Goal: Task Accomplishment & Management: Use online tool/utility

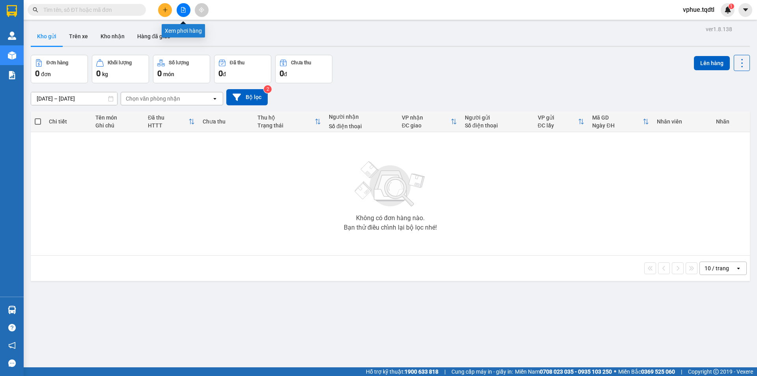
click at [183, 9] on icon "file-add" at bounding box center [184, 10] width 6 height 6
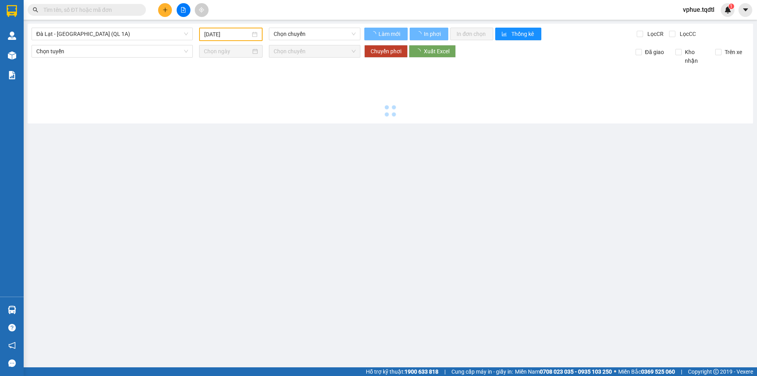
type input "[DATE]"
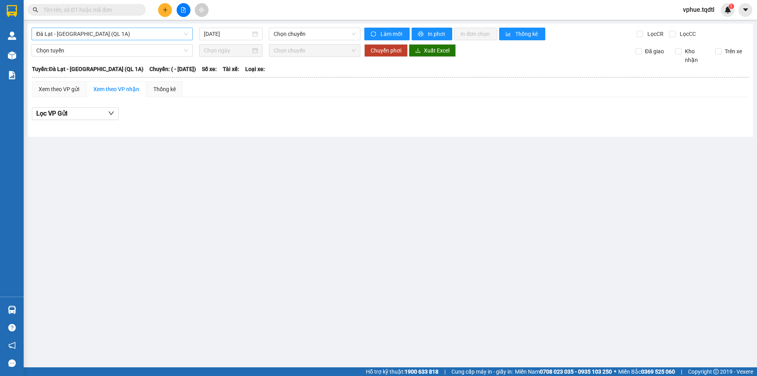
click at [103, 34] on span "Đà Lạt - [GEOGRAPHIC_DATA] (QL 1A)" at bounding box center [112, 34] width 152 height 12
click at [152, 32] on span "Đà Lạt - [GEOGRAPHIC_DATA] (QL 1A)" at bounding box center [112, 34] width 152 height 12
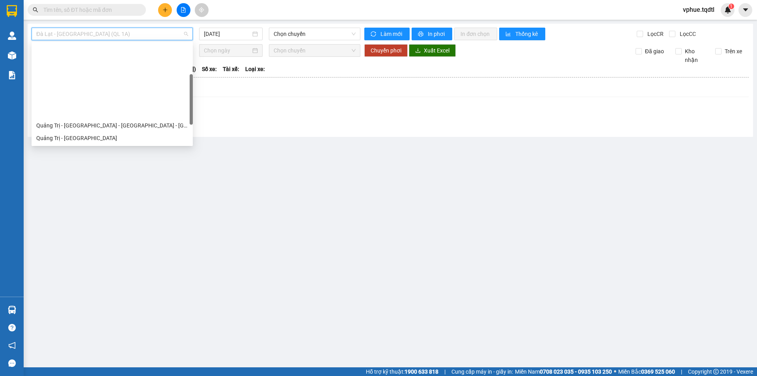
scroll to position [79, 0]
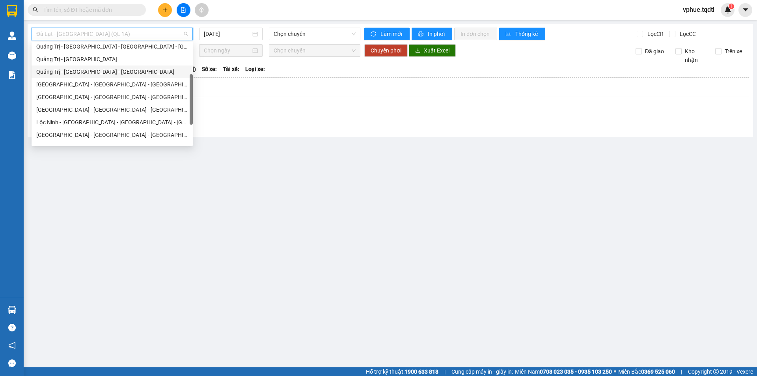
click at [141, 76] on div "Quảng Trị - [GEOGRAPHIC_DATA] - [GEOGRAPHIC_DATA]" at bounding box center [112, 71] width 152 height 9
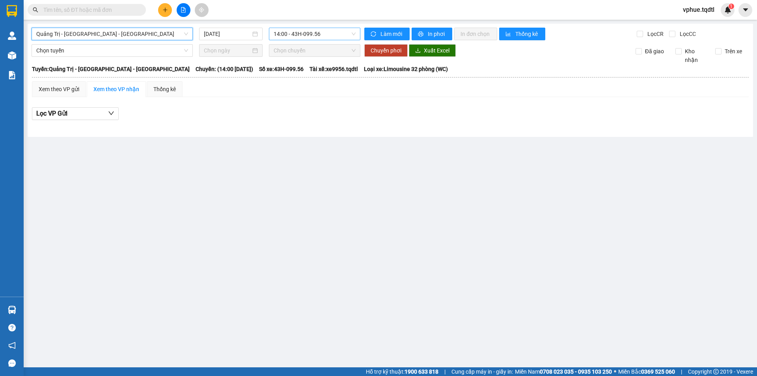
drag, startPoint x: 318, startPoint y: 33, endPoint x: 318, endPoint y: 37, distance: 4.4
click at [318, 38] on span "14:00 - 43H-099.56" at bounding box center [315, 34] width 82 height 12
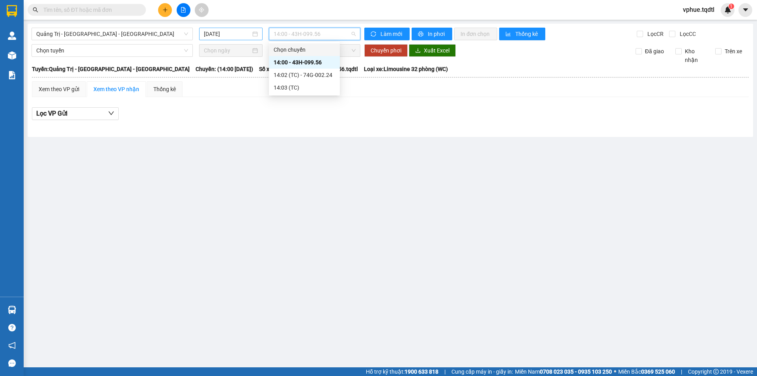
click at [217, 35] on input "[DATE]" at bounding box center [227, 34] width 47 height 9
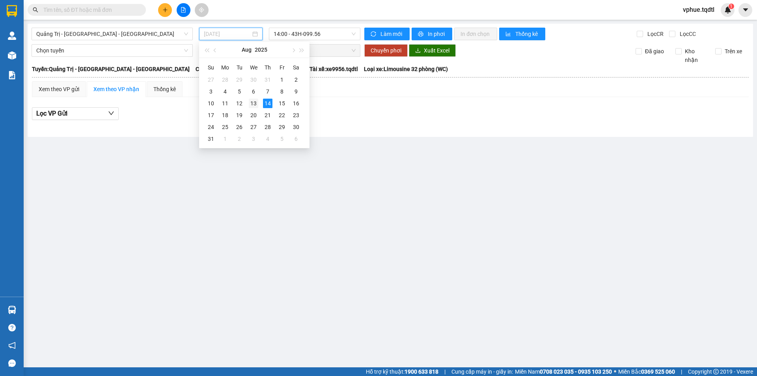
click at [255, 101] on div "13" at bounding box center [253, 103] width 9 height 9
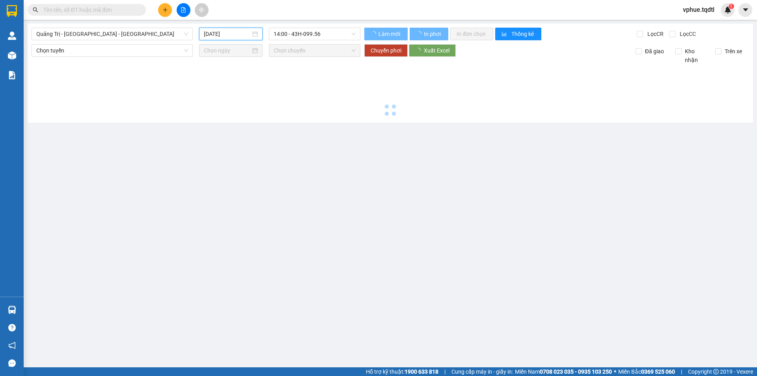
type input "[DATE]"
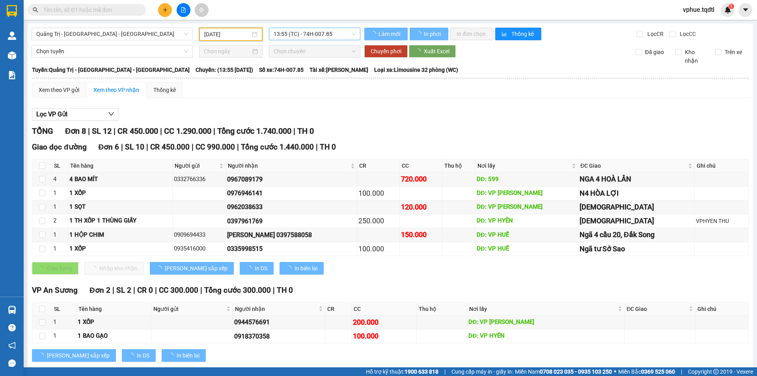
click at [317, 32] on span "13:55 (TC) - 74H-007.85" at bounding box center [315, 34] width 82 height 12
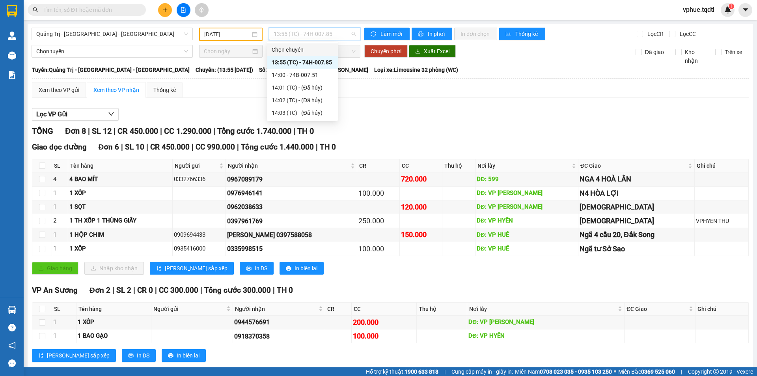
click at [315, 37] on span "13:55 (TC) - 74H-007.85" at bounding box center [315, 34] width 82 height 12
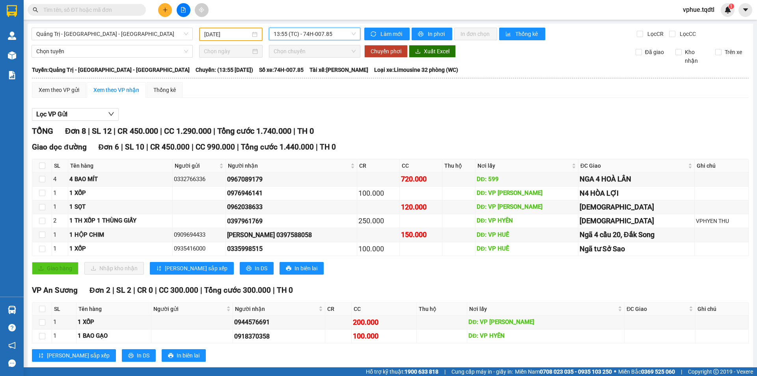
click at [417, 262] on div "Giao hàng Nhập kho nhận Lưu sắp xếp In DS In biên lai" at bounding box center [390, 268] width 717 height 13
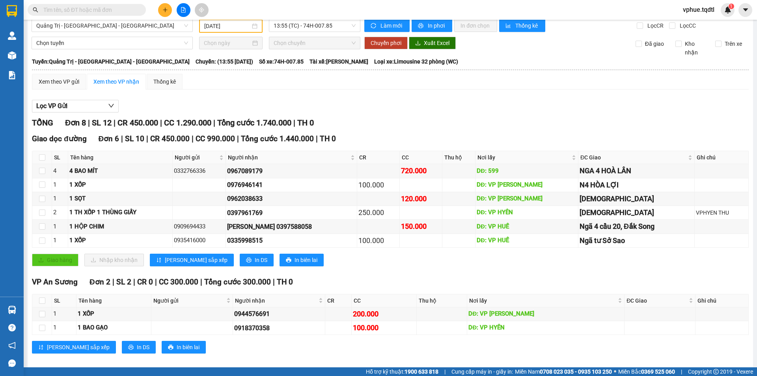
scroll to position [17, 0]
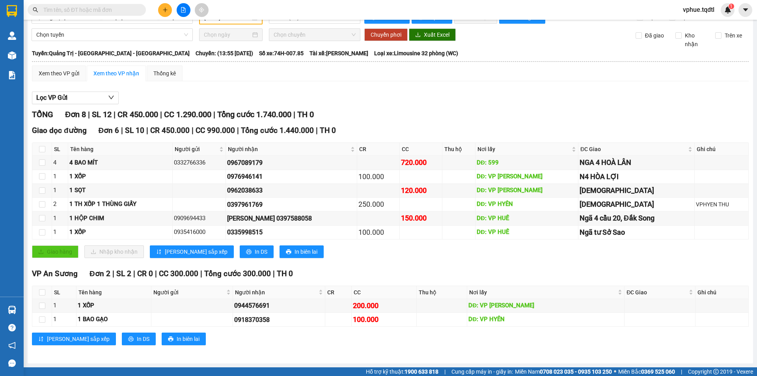
click at [71, 88] on div "Lọc VP Gửi TỔNG Đơn 8 | SL 12 | CR 450.000 | CC 1.290.000 | Tổng cước 1.740.00…" at bounding box center [390, 220] width 717 height 267
click at [71, 79] on div "Xem theo VP gửi" at bounding box center [59, 73] width 54 height 16
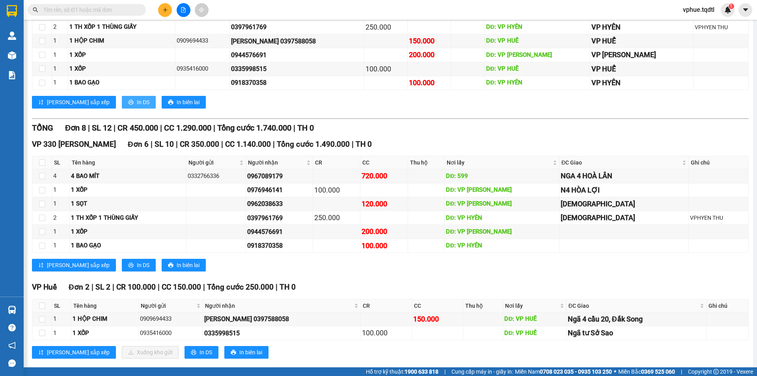
scroll to position [191, 0]
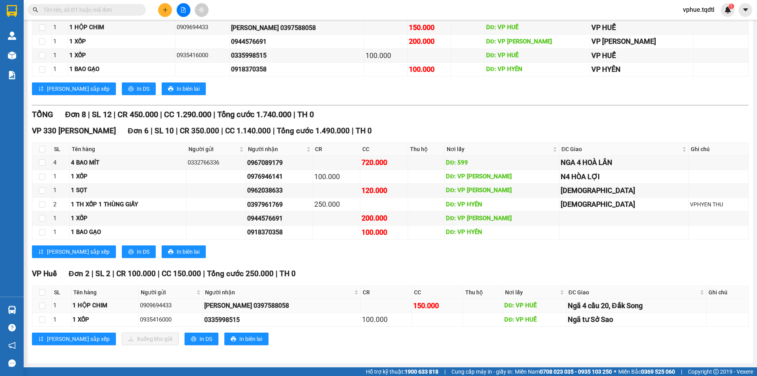
click at [377, 304] on td at bounding box center [386, 306] width 51 height 14
drag, startPoint x: 388, startPoint y: 306, endPoint x: 402, endPoint y: 306, distance: 14.2
click at [413, 306] on div "150.000" at bounding box center [437, 305] width 48 height 11
click at [369, 318] on div "100.000" at bounding box center [386, 319] width 48 height 11
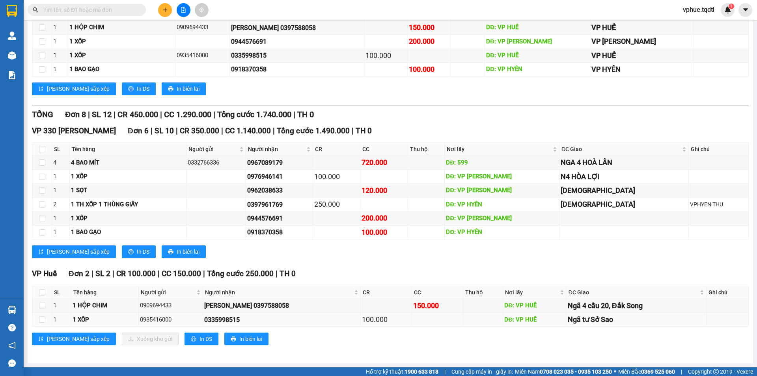
drag, startPoint x: 357, startPoint y: 315, endPoint x: 369, endPoint y: 314, distance: 12.2
click at [369, 314] on div "100.000" at bounding box center [386, 319] width 48 height 11
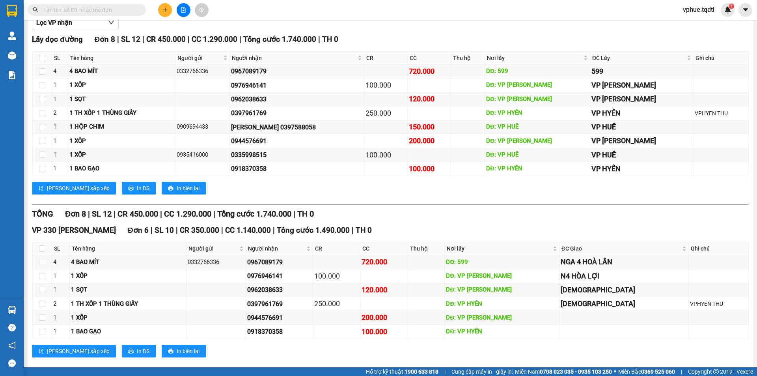
scroll to position [0, 0]
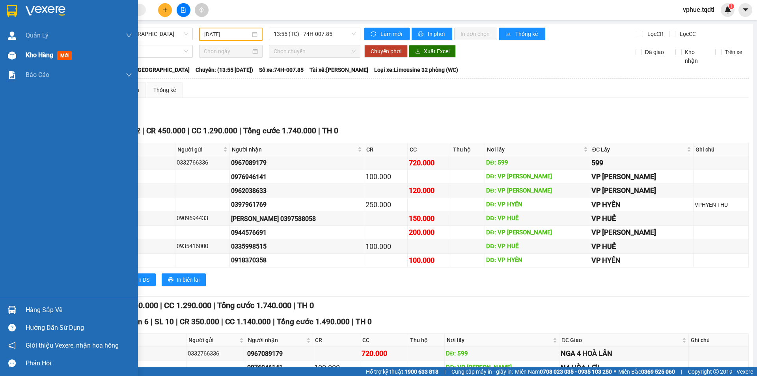
click at [13, 49] on div at bounding box center [12, 55] width 14 height 14
